Goal: Navigation & Orientation: Find specific page/section

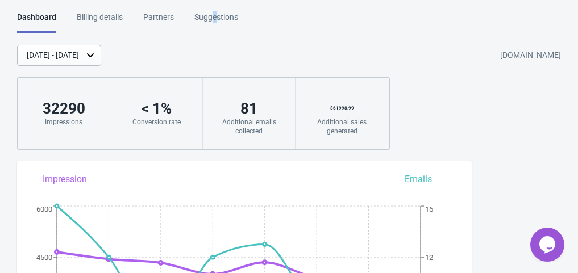
click at [215, 17] on div "Suggestions" at bounding box center [216, 21] width 44 height 20
click at [152, 19] on div "Partners" at bounding box center [158, 21] width 31 height 20
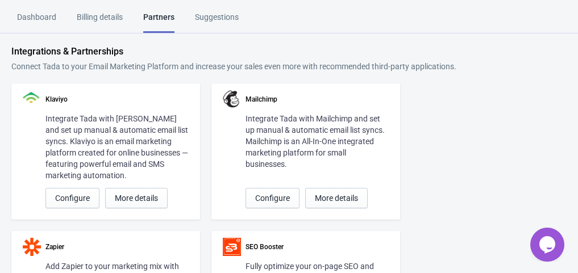
click at [220, 14] on div "Suggestions" at bounding box center [217, 21] width 44 height 20
click at [100, 25] on div "Billing details" at bounding box center [100, 21] width 46 height 20
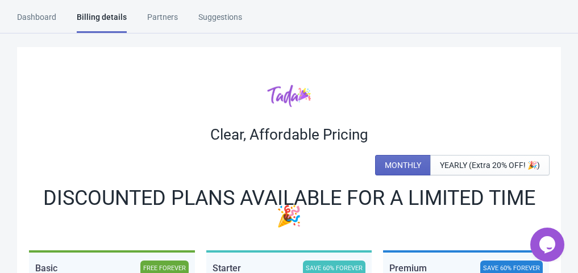
click at [105, 16] on div "Billing details" at bounding box center [102, 22] width 50 height 22
click at [39, 15] on div "Dashboard" at bounding box center [36, 21] width 39 height 20
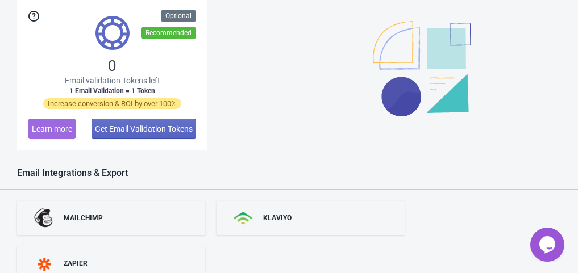
scroll to position [950, 0]
